Goal: Find specific page/section: Find specific page/section

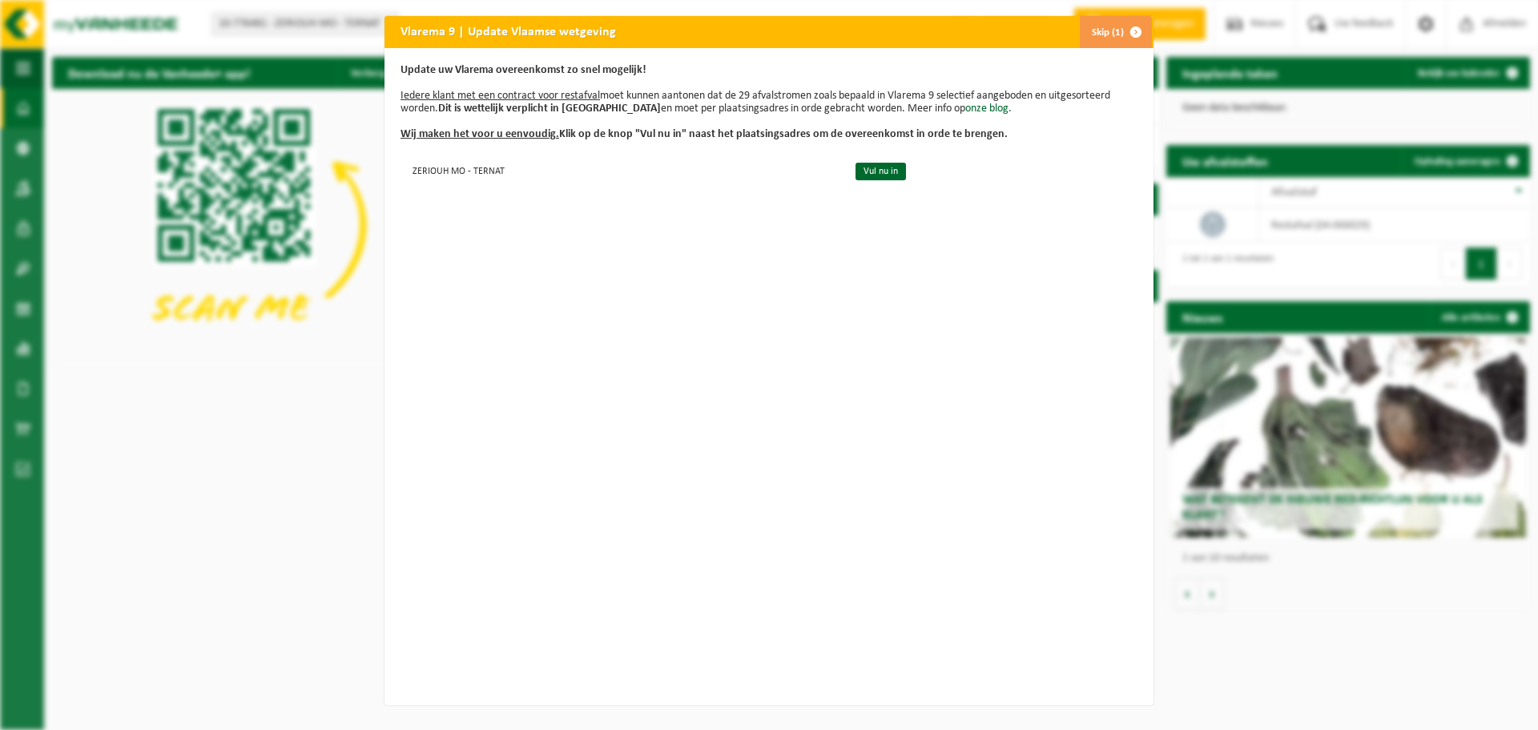
click at [1131, 30] on span "button" at bounding box center [1136, 32] width 32 height 32
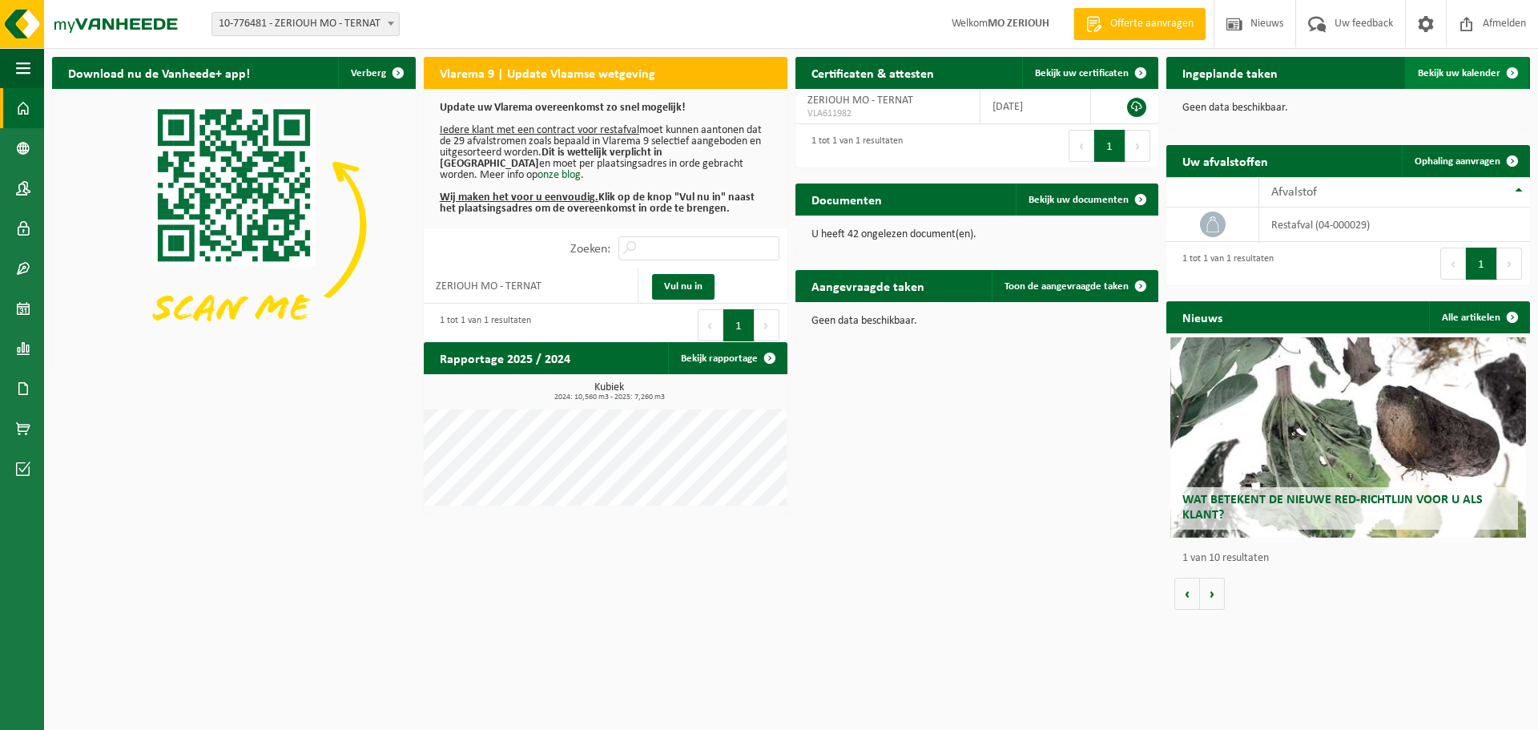
click at [1446, 80] on link "Bekijk uw kalender" at bounding box center [1466, 73] width 123 height 32
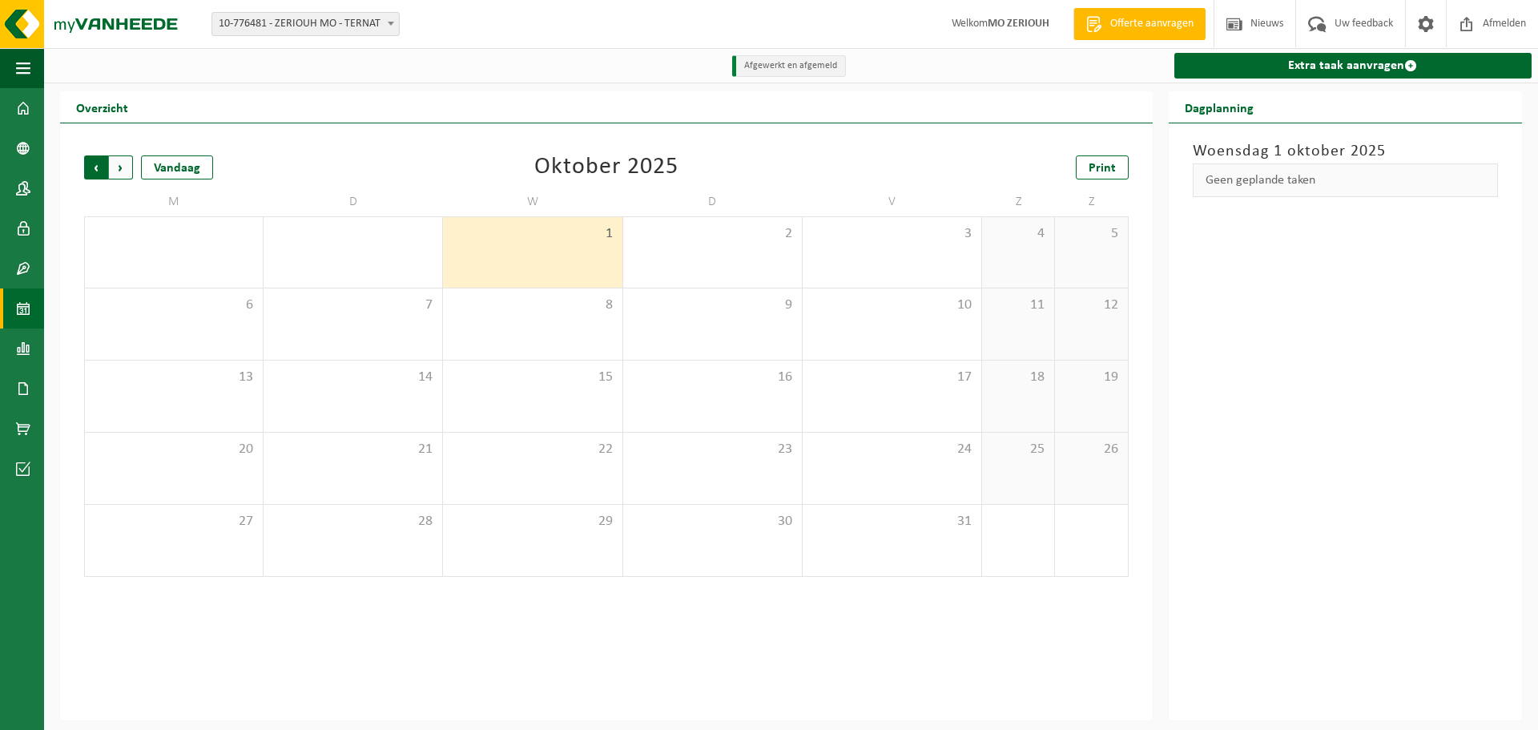
click at [119, 171] on span "Volgende" at bounding box center [121, 167] width 24 height 24
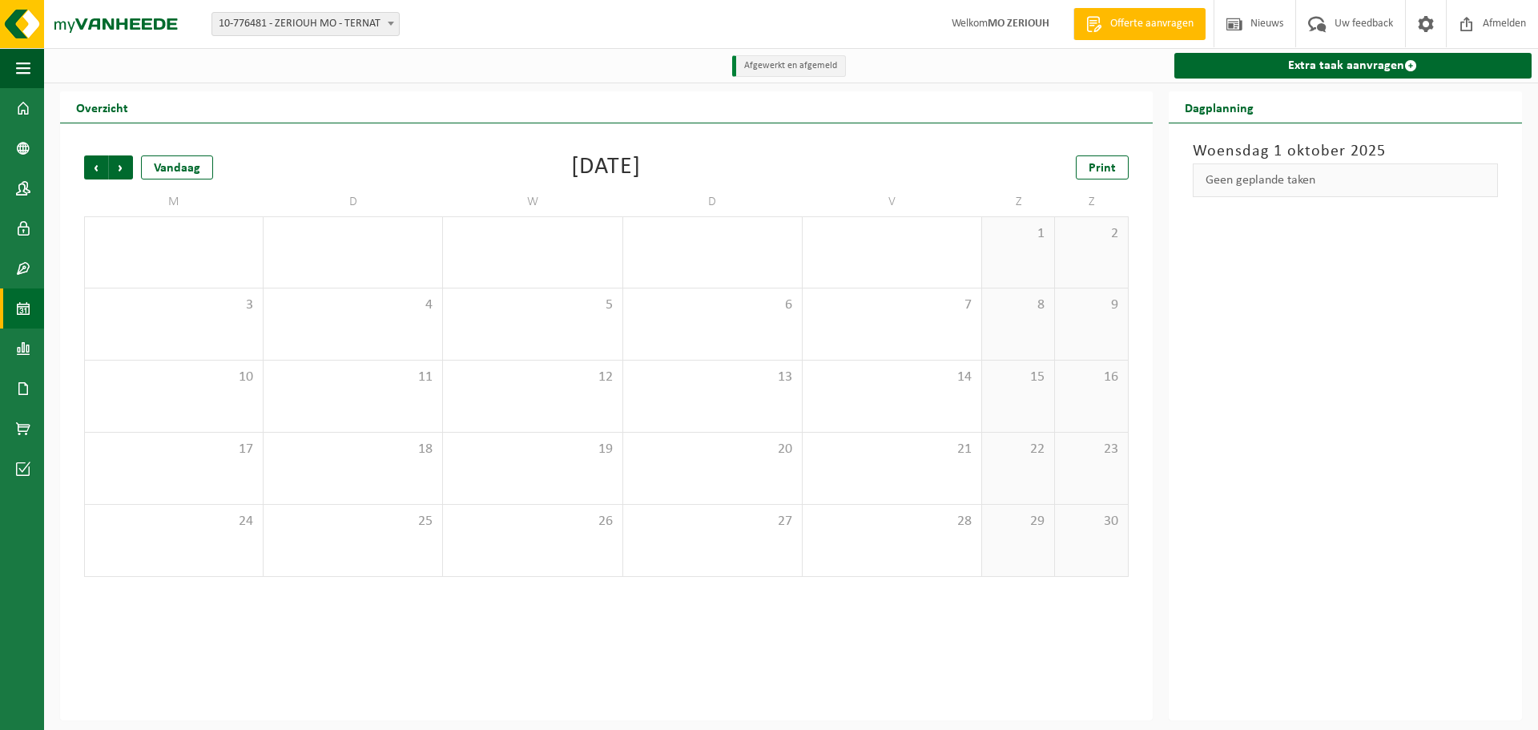
click at [119, 171] on span "Volgende" at bounding box center [121, 167] width 24 height 24
click at [15, 62] on button "Navigatie" at bounding box center [22, 68] width 44 height 40
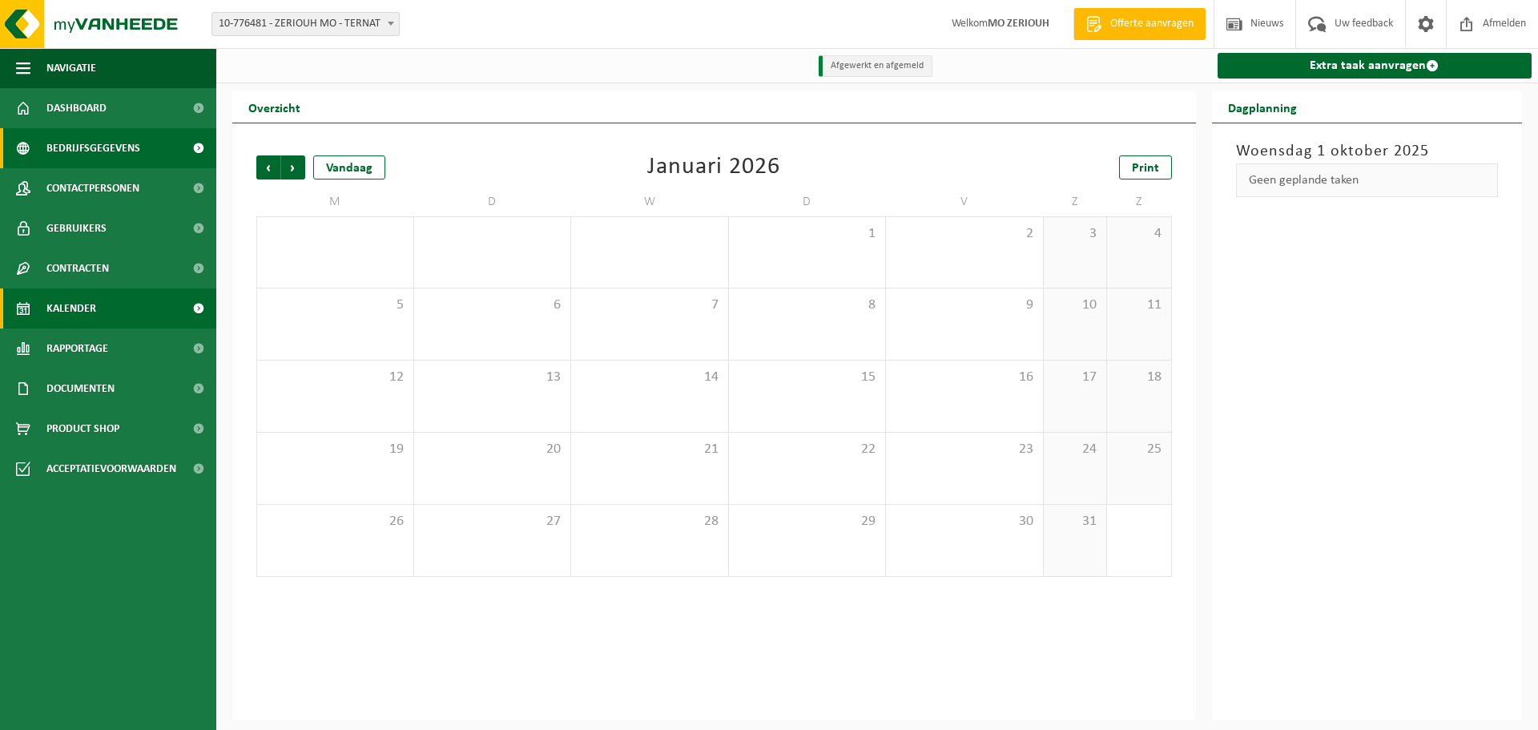
click at [95, 156] on span "Bedrijfsgegevens" at bounding box center [93, 148] width 94 height 40
